Goal: Task Accomplishment & Management: Manage account settings

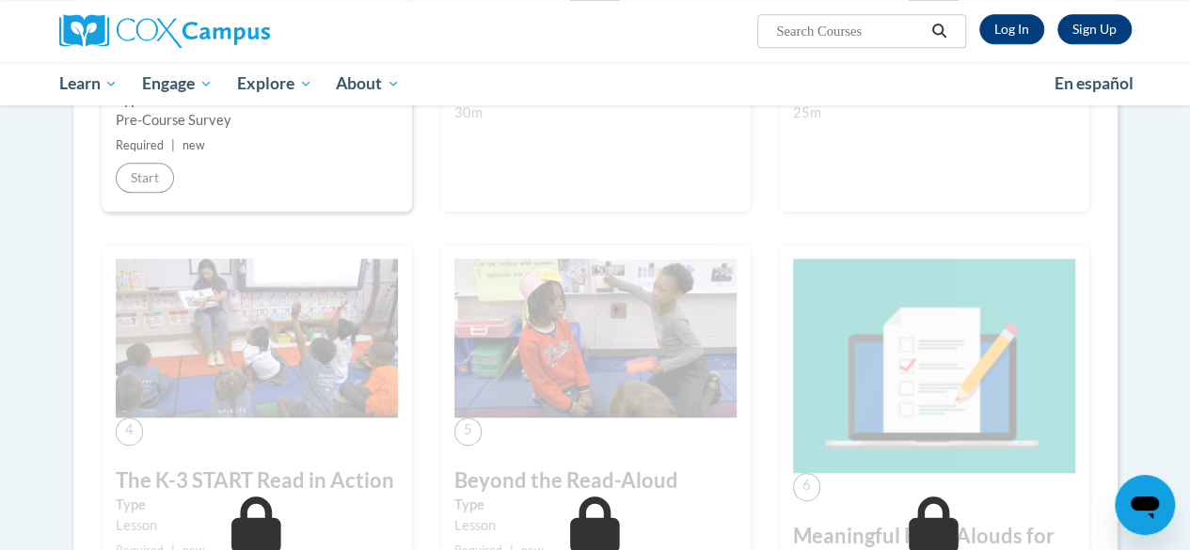
scroll to position [470, 0]
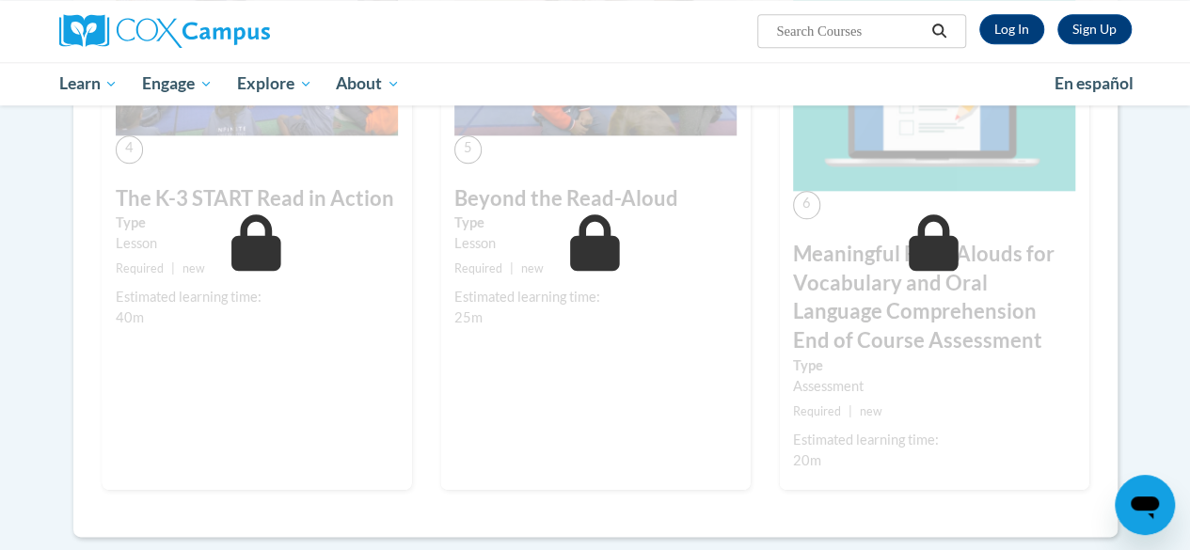
scroll to position [1223, 0]
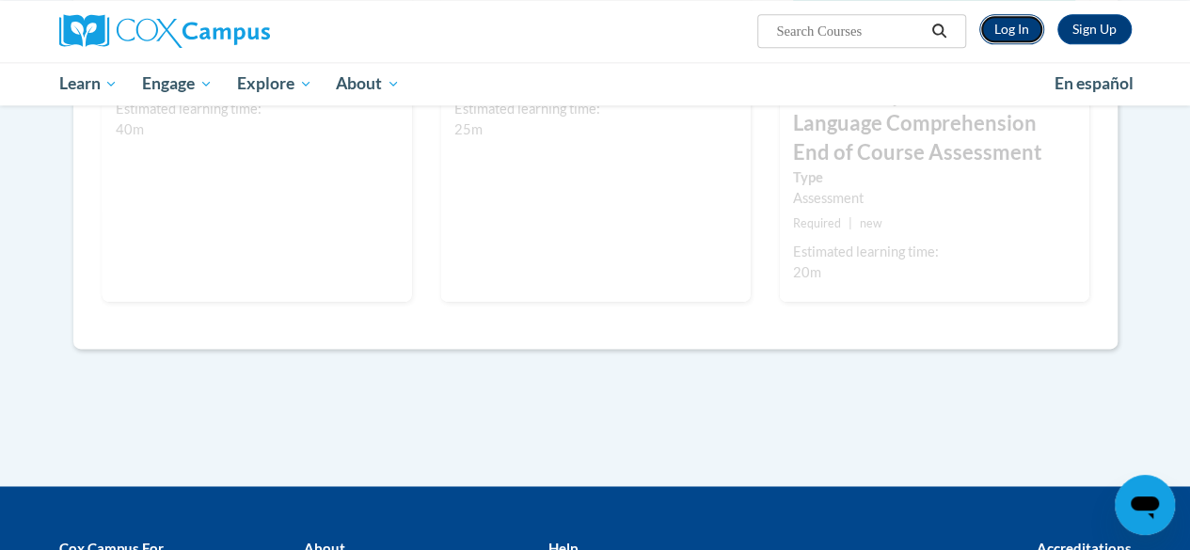
click at [1025, 27] on link "Log In" at bounding box center [1011, 29] width 65 height 30
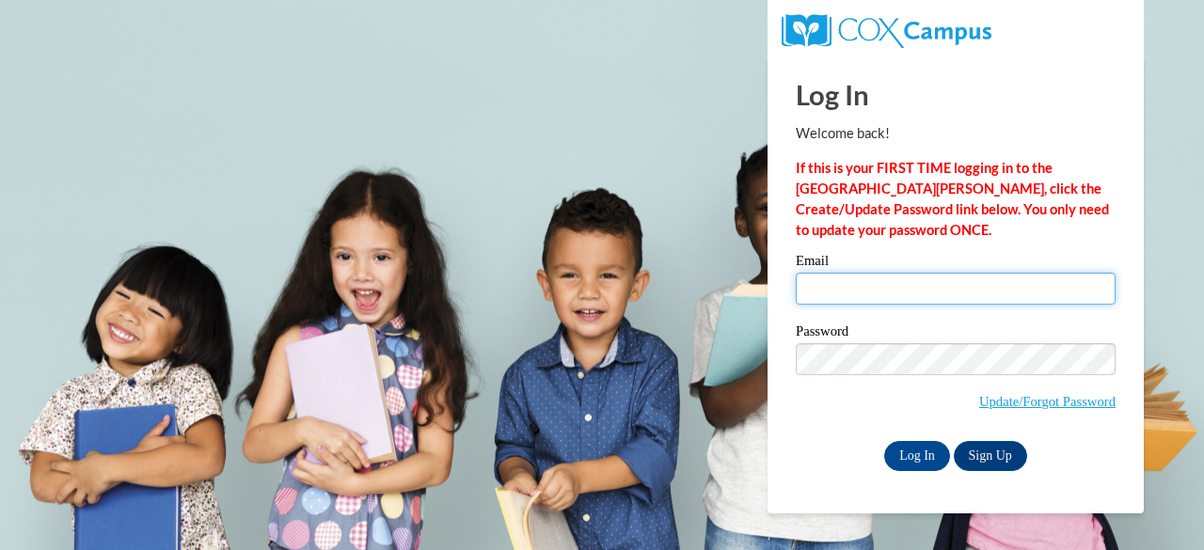
click at [822, 294] on input "Email" at bounding box center [956, 289] width 320 height 32
type input "dewittk@w-csd.org"
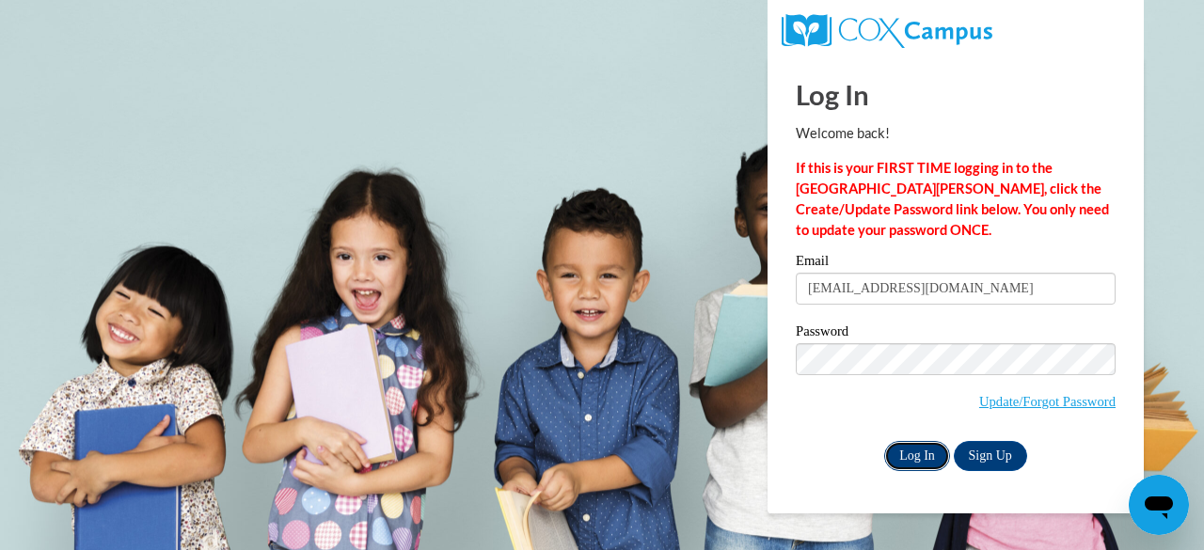
click at [925, 458] on input "Log In" at bounding box center [917, 456] width 66 height 30
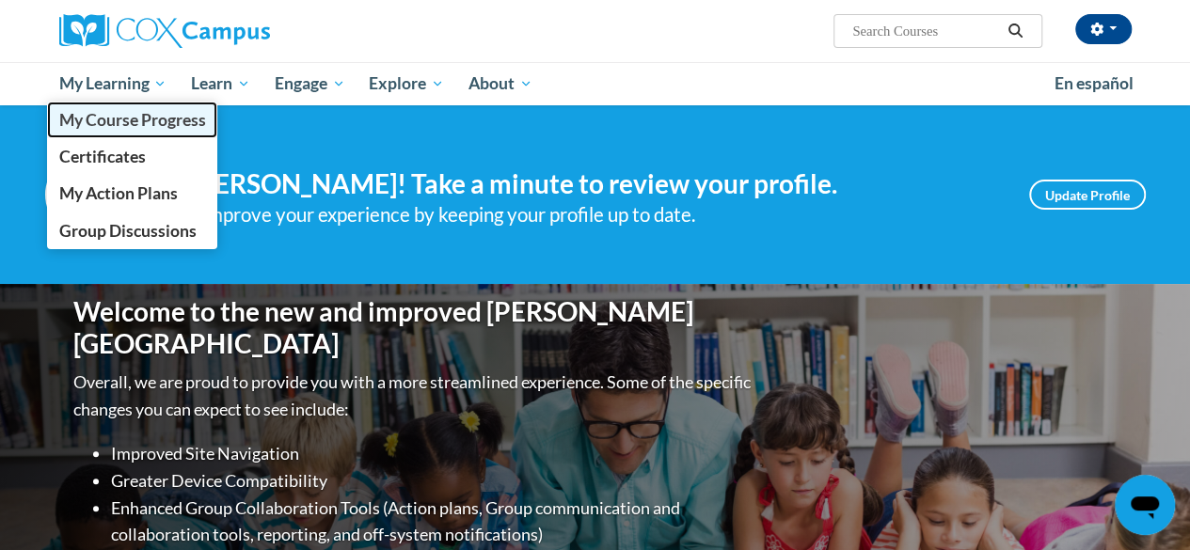
click at [88, 118] on span "My Course Progress" at bounding box center [131, 120] width 147 height 20
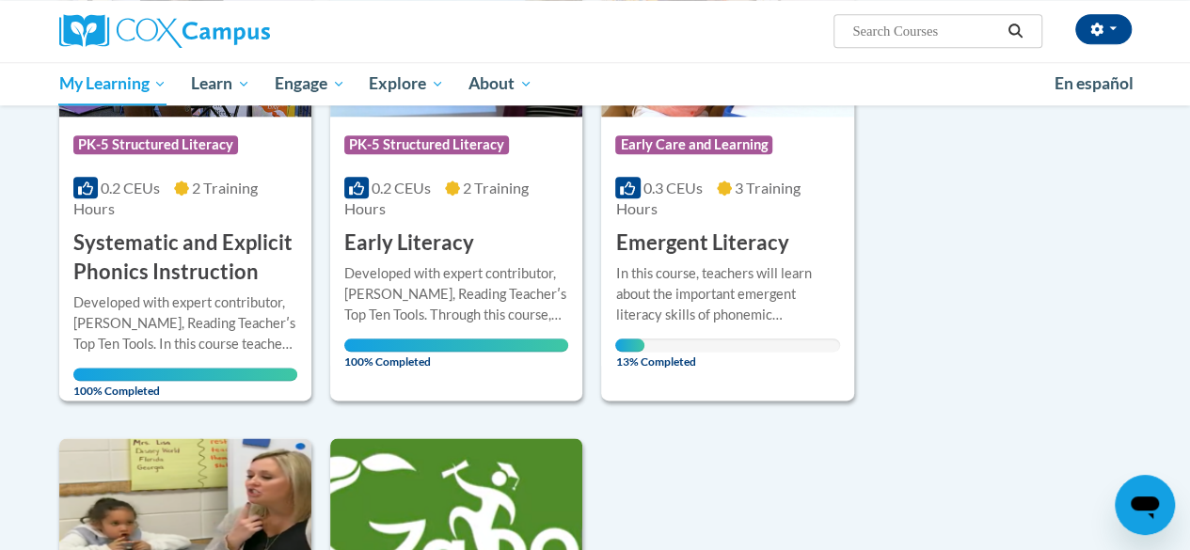
scroll to position [989, 0]
